Goal: Task Accomplishment & Management: Use online tool/utility

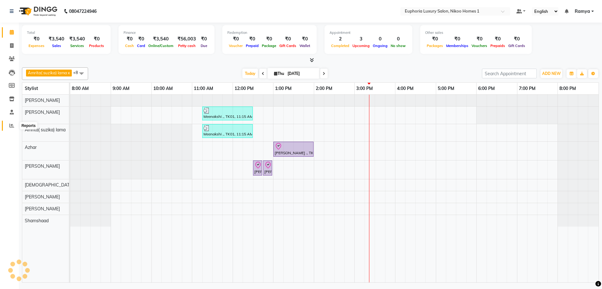
click at [11, 123] on span at bounding box center [11, 125] width 11 height 7
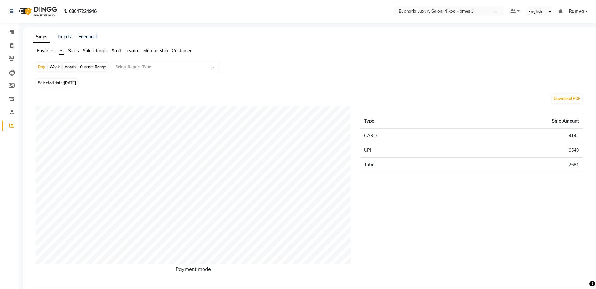
click at [84, 68] on div "Custom Range" at bounding box center [92, 67] width 29 height 9
select select "9"
select select "2025"
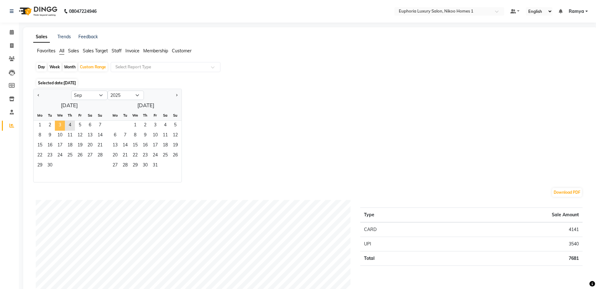
click at [60, 123] on span "3" at bounding box center [60, 126] width 10 height 10
click at [58, 126] on span "3" at bounding box center [60, 126] width 10 height 10
click at [113, 49] on span "Staff" at bounding box center [117, 51] width 10 height 6
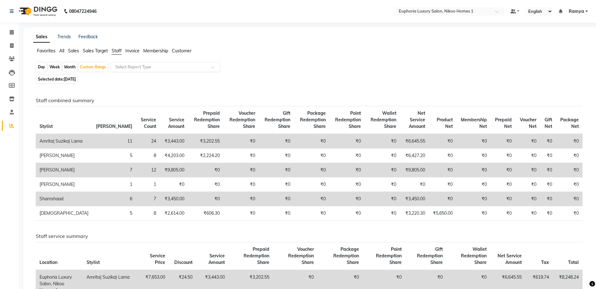
click at [128, 65] on input "text" at bounding box center [159, 67] width 90 height 6
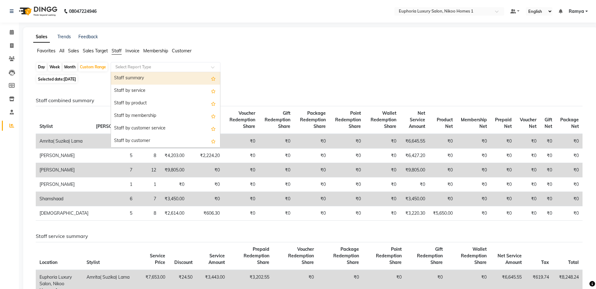
click at [128, 78] on div "Staff summary" at bounding box center [165, 78] width 109 height 13
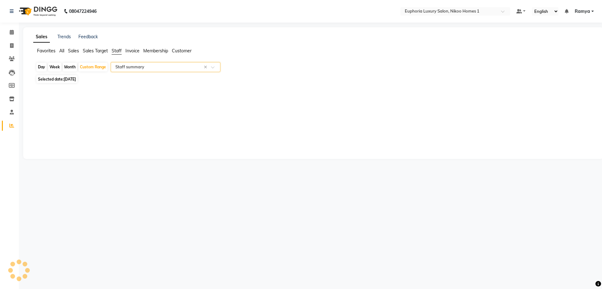
select select "full_report"
select select "csv"
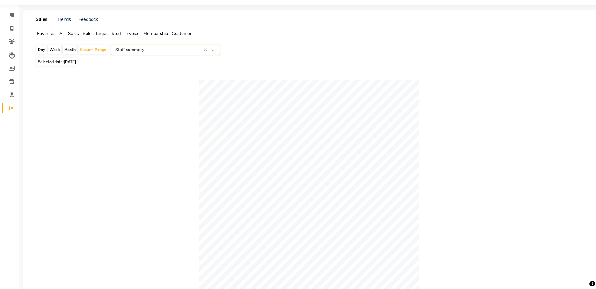
scroll to position [15, 0]
click at [96, 50] on div "Custom Range" at bounding box center [92, 51] width 29 height 9
select select "9"
select select "2025"
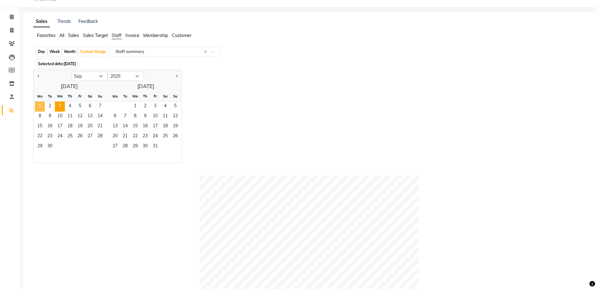
click at [40, 106] on span "1" at bounding box center [40, 107] width 10 height 10
click at [72, 102] on span "4" at bounding box center [70, 107] width 10 height 10
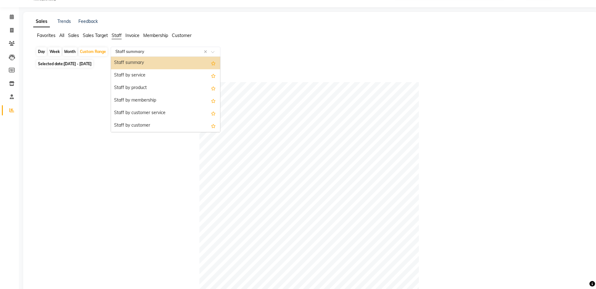
click at [140, 53] on input "text" at bounding box center [159, 52] width 90 height 6
click at [140, 50] on input "text" at bounding box center [159, 52] width 90 height 6
click at [140, 49] on input "text" at bounding box center [159, 52] width 90 height 6
click at [140, 60] on div "Staff summary" at bounding box center [165, 63] width 109 height 13
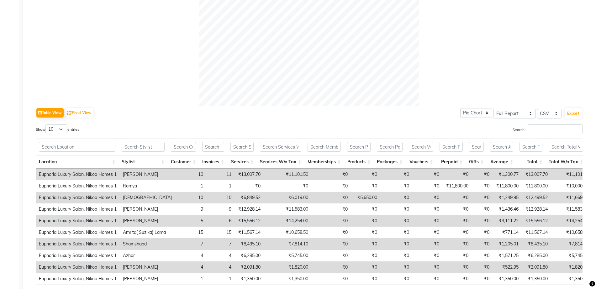
scroll to position [214, 0]
